Goal: Task Accomplishment & Management: Use online tool/utility

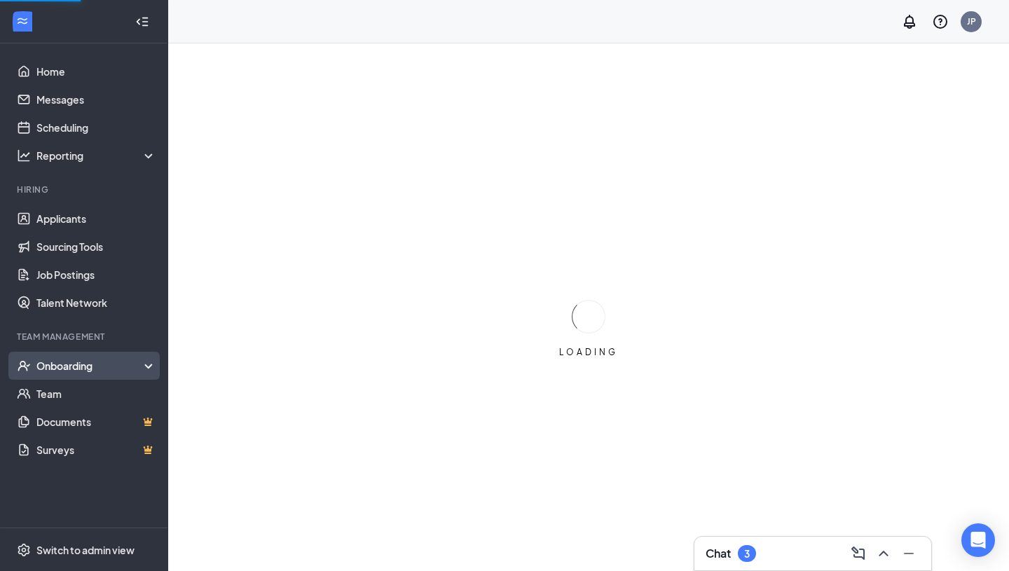
click at [83, 367] on div "Onboarding" at bounding box center [90, 366] width 108 height 14
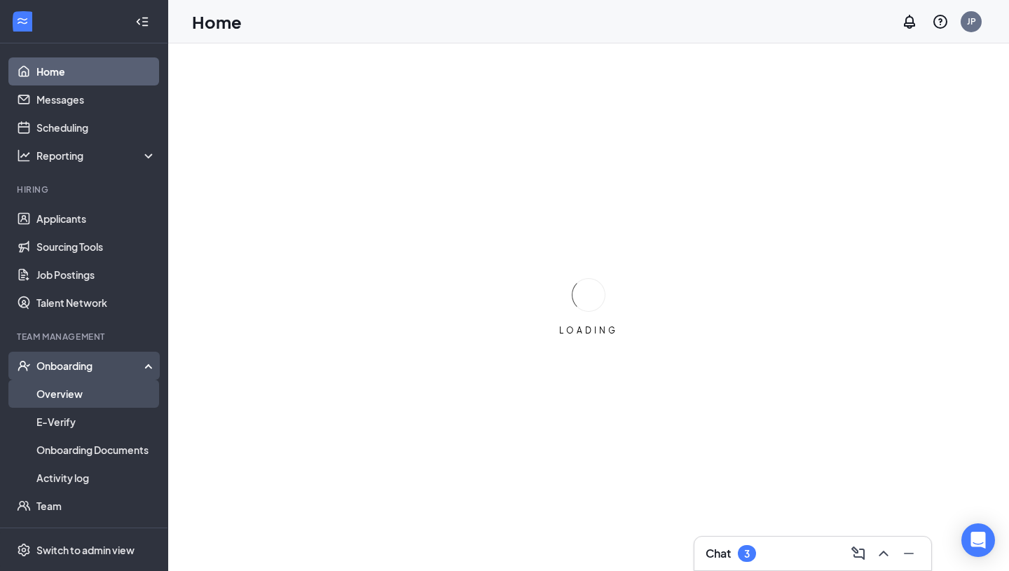
click at [60, 395] on link "Overview" at bounding box center [96, 394] width 120 height 28
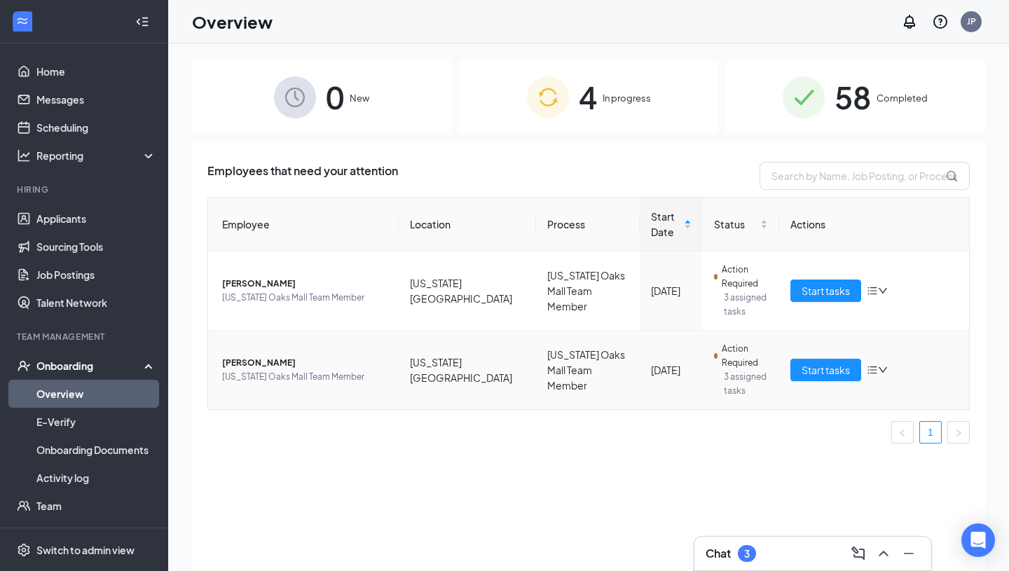
click at [479, 369] on td "[US_STATE][GEOGRAPHIC_DATA]" at bounding box center [468, 370] width 138 height 78
click at [815, 369] on span "Start tasks" at bounding box center [826, 369] width 48 height 15
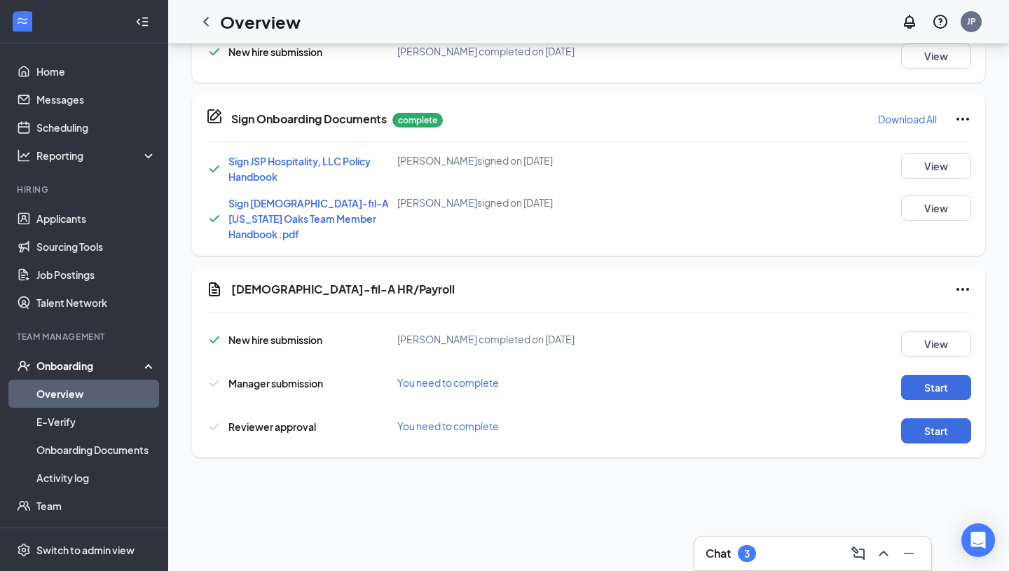
scroll to position [552, 0]
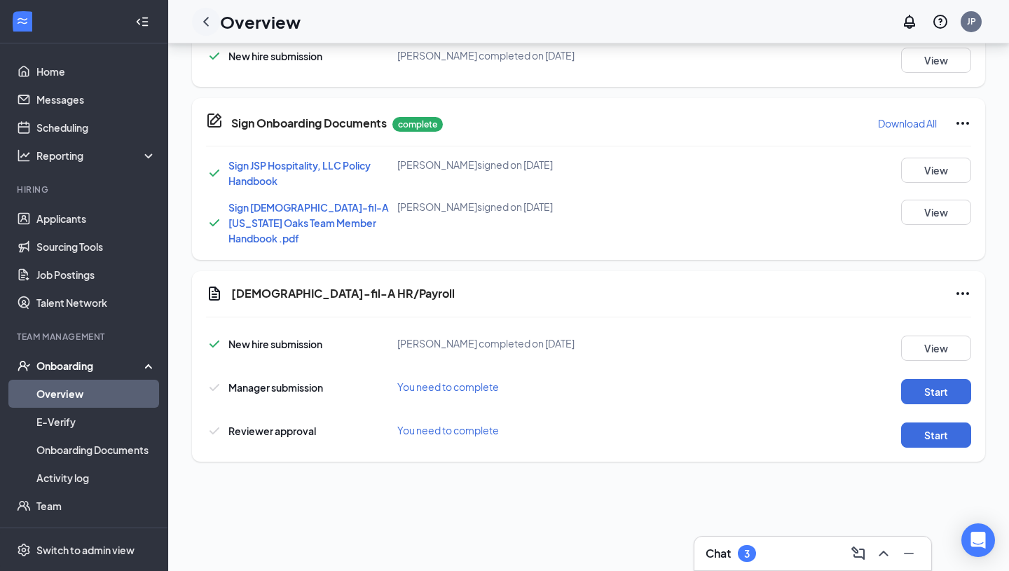
click at [208, 24] on icon "ChevronLeft" at bounding box center [206, 21] width 17 height 17
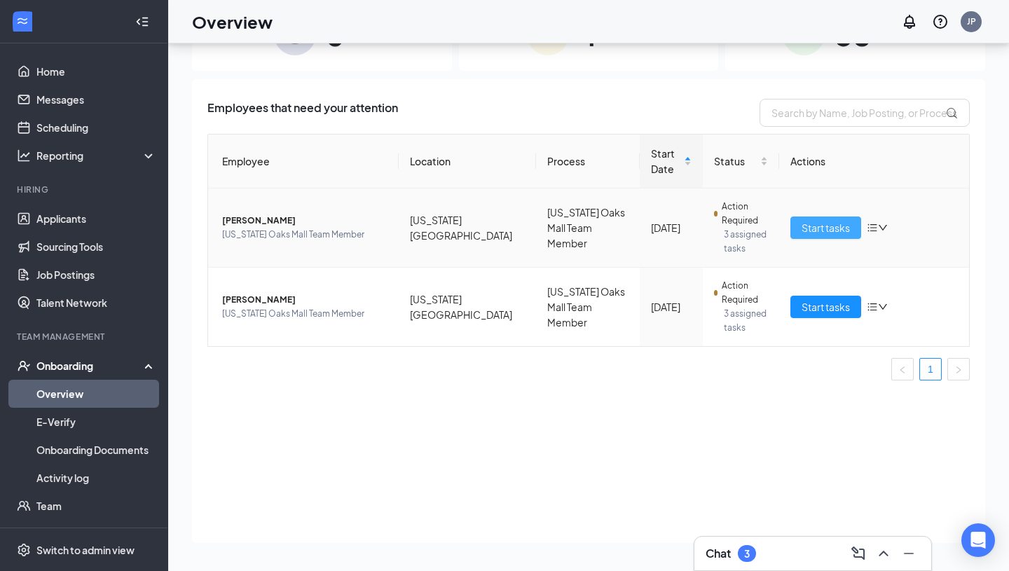
click at [806, 228] on span "Start tasks" at bounding box center [826, 227] width 48 height 15
